Goal: Check status: Check status

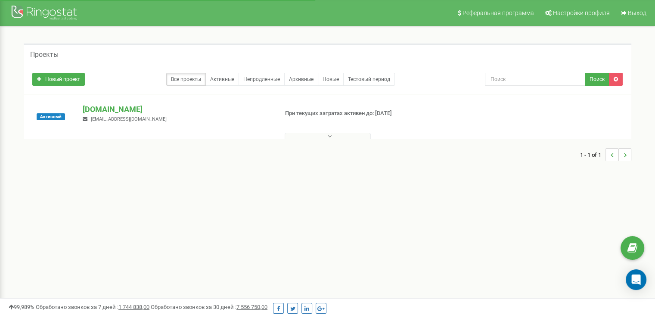
click at [121, 107] on p "[DOMAIN_NAME]" at bounding box center [177, 109] width 188 height 11
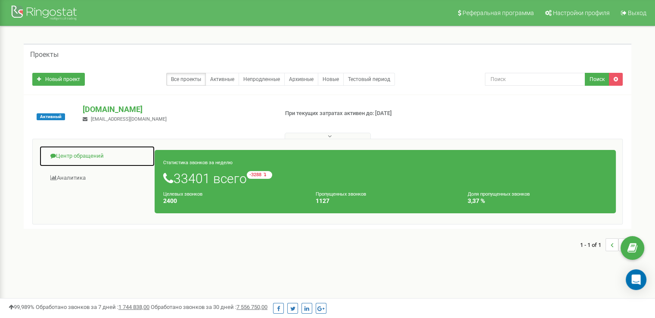
click at [99, 160] on link "Центр обращений" at bounding box center [97, 156] width 116 height 21
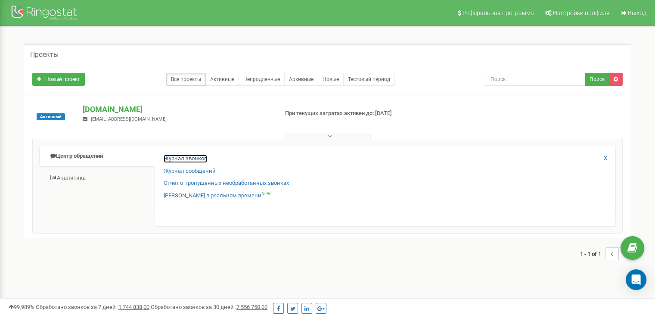
click at [170, 159] on link "Журнал звонков" at bounding box center [186, 159] width 44 height 8
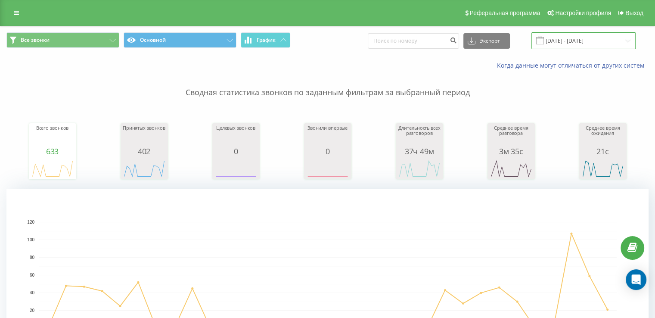
click at [613, 35] on input "[DATE] - [DATE]" at bounding box center [584, 40] width 104 height 17
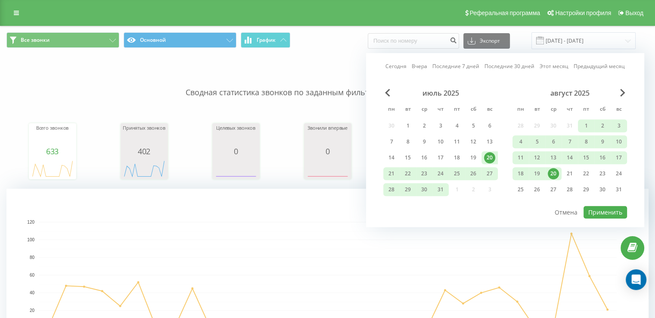
click at [554, 173] on div "20" at bounding box center [553, 173] width 11 height 11
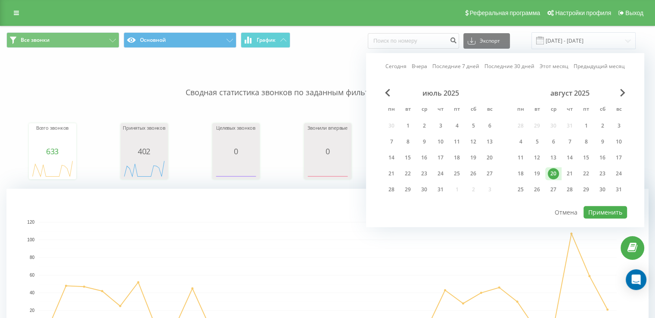
click at [584, 201] on div "июль 2025 пн вт ср чт пт сб вс 30 1 2 3 4 5 6 7 8 9 10 11 12 13 14 15 16 17 18 …" at bounding box center [505, 147] width 244 height 116
click at [592, 207] on button "Применить" at bounding box center [606, 212] width 44 height 12
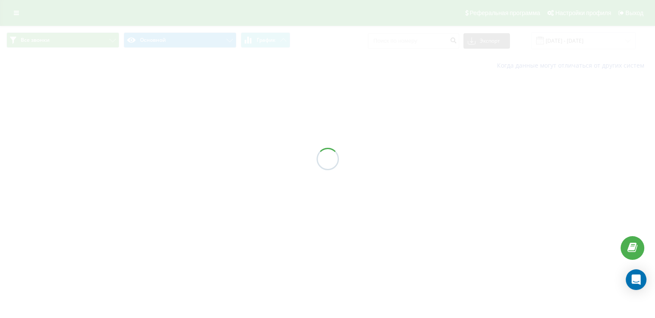
type input "[DATE] - [DATE]"
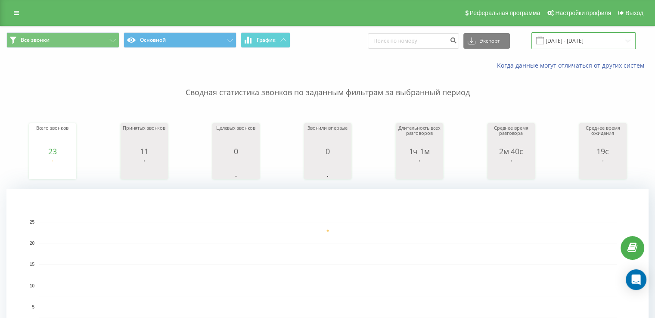
click at [560, 40] on input "[DATE] - [DATE]" at bounding box center [584, 40] width 104 height 17
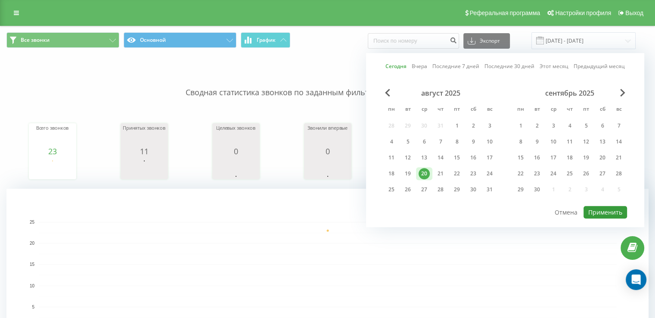
click at [597, 208] on button "Применить" at bounding box center [606, 212] width 44 height 12
